Goal: Information Seeking & Learning: Stay updated

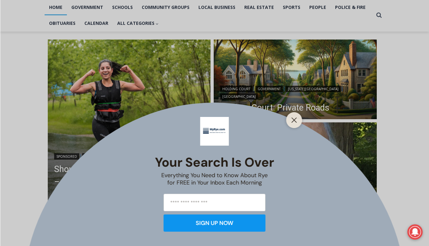
scroll to position [139, 0]
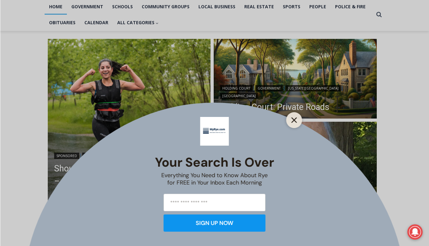
click at [296, 119] on icon "Close" at bounding box center [295, 120] width 6 height 6
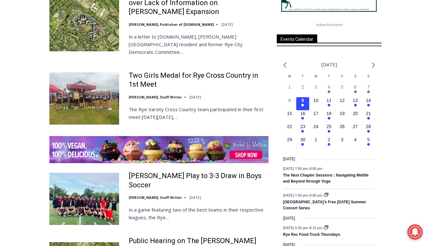
scroll to position [885, 0]
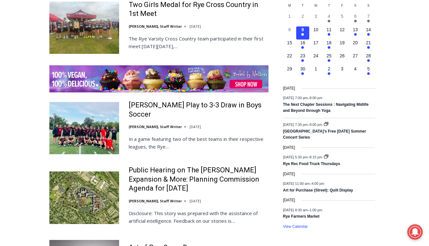
scroll to position [955, 0]
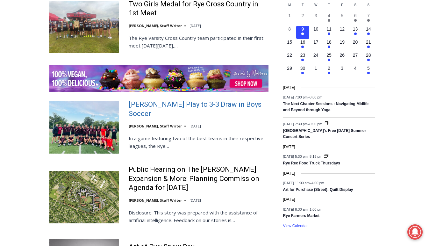
click at [198, 100] on link "[PERSON_NAME] Play to 3-3 Draw in Boys Soccer" at bounding box center [199, 109] width 140 height 18
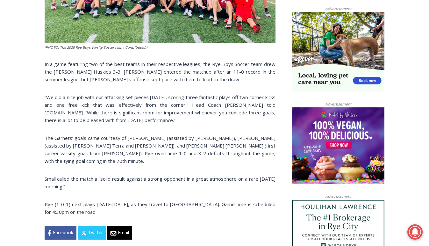
scroll to position [417, 0]
